Goal: Task Accomplishment & Management: Manage account settings

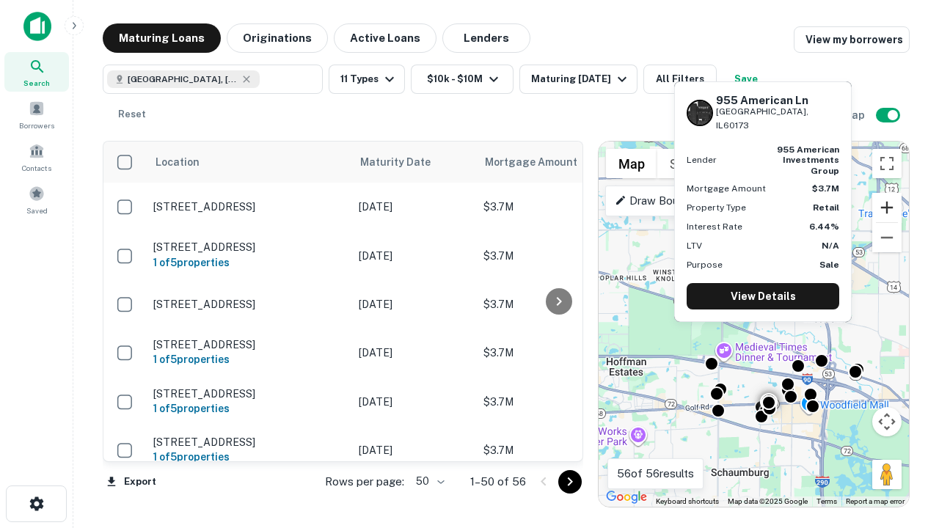
click at [887, 208] on button "Zoom in" at bounding box center [886, 207] width 29 height 29
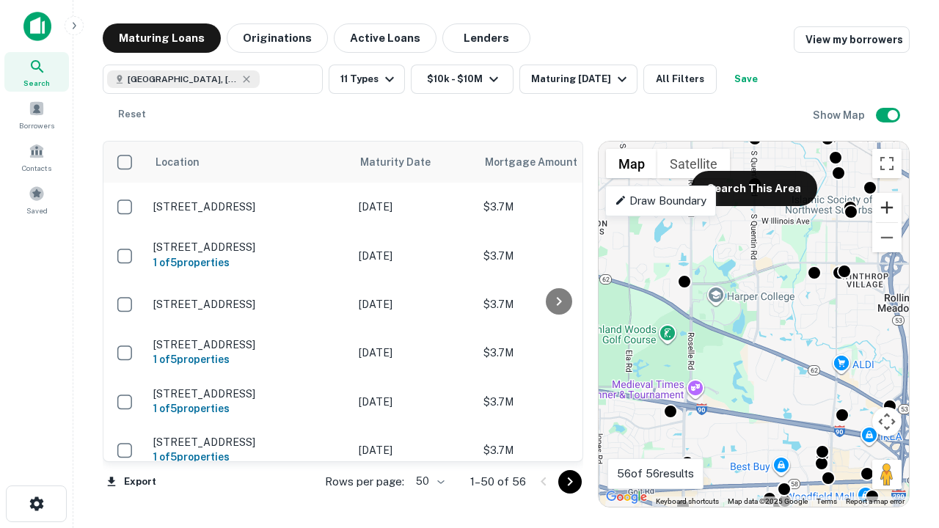
click at [887, 208] on button "Zoom in" at bounding box center [886, 207] width 29 height 29
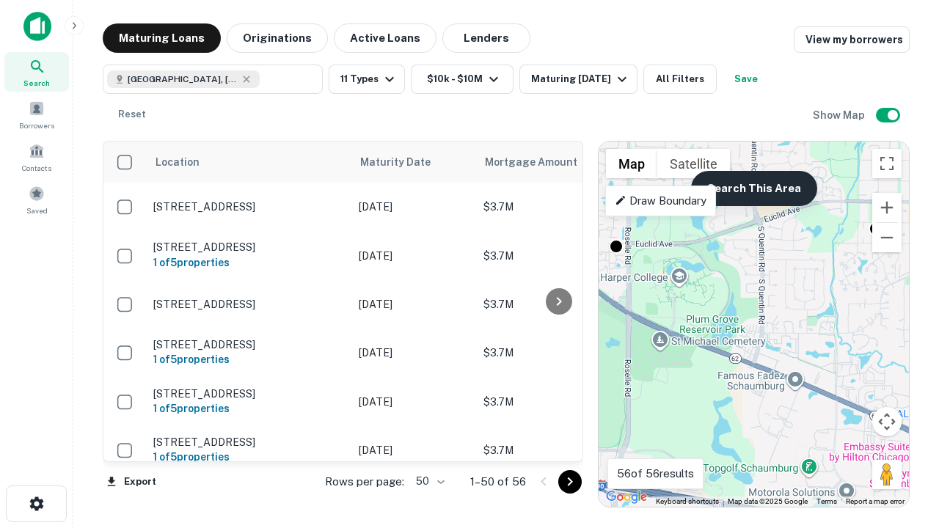
click at [754, 189] on button "Search This Area" at bounding box center [754, 188] width 126 height 35
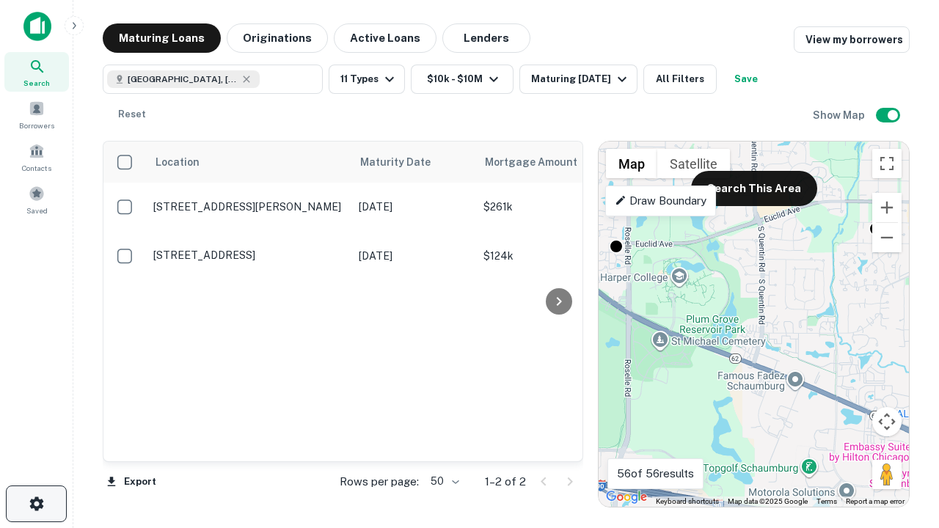
click at [36, 504] on icon "button" at bounding box center [37, 504] width 18 height 18
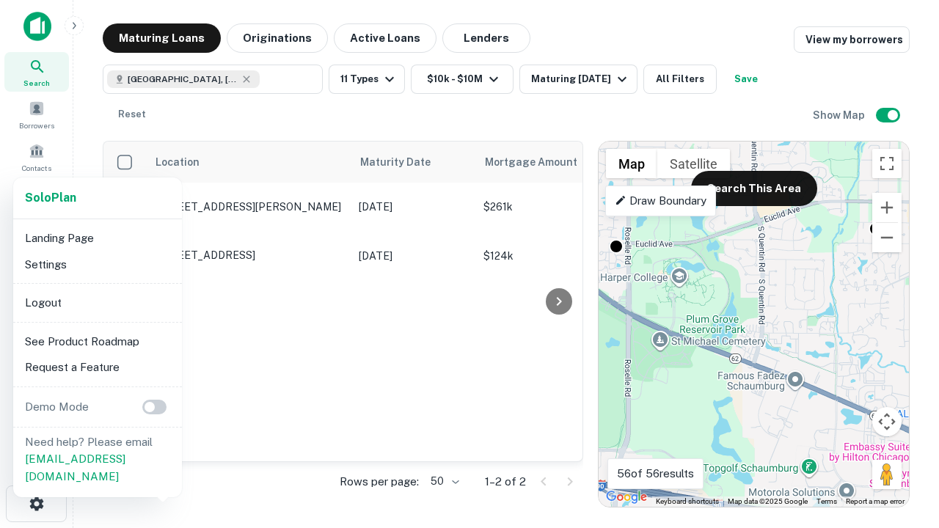
click at [97, 302] on li "Logout" at bounding box center [97, 303] width 157 height 26
